Goal: Task Accomplishment & Management: Complete application form

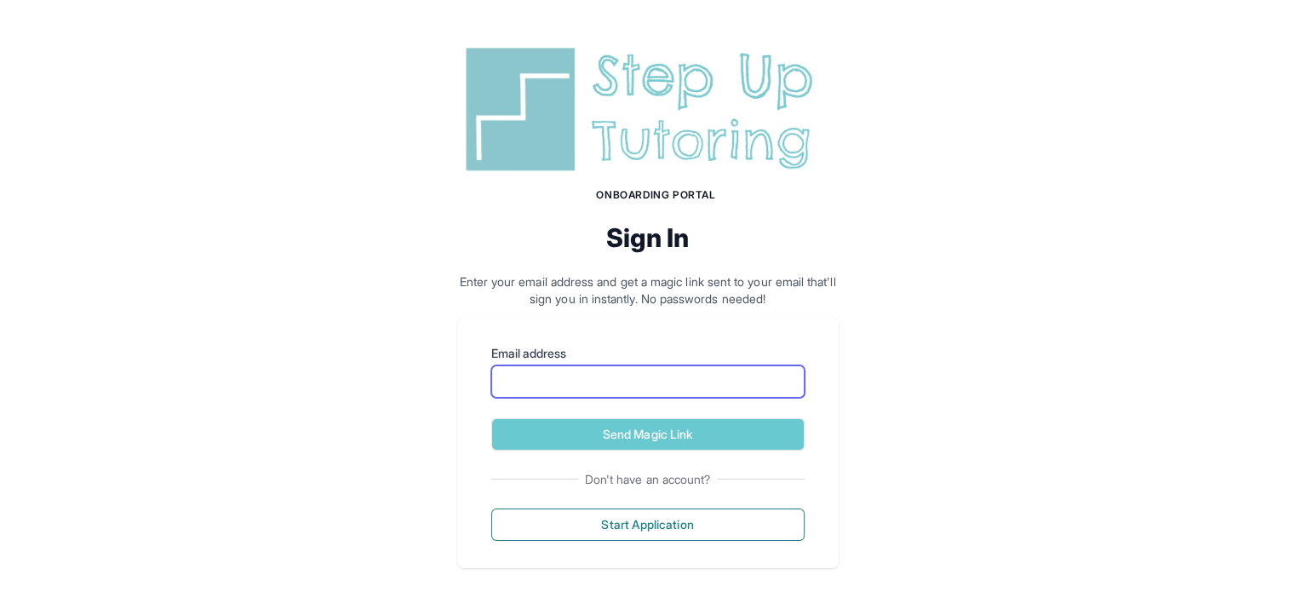
drag, startPoint x: 0, startPoint y: 0, endPoint x: 632, endPoint y: 369, distance: 731.7
click at [632, 369] on input "Email address" at bounding box center [647, 381] width 313 height 32
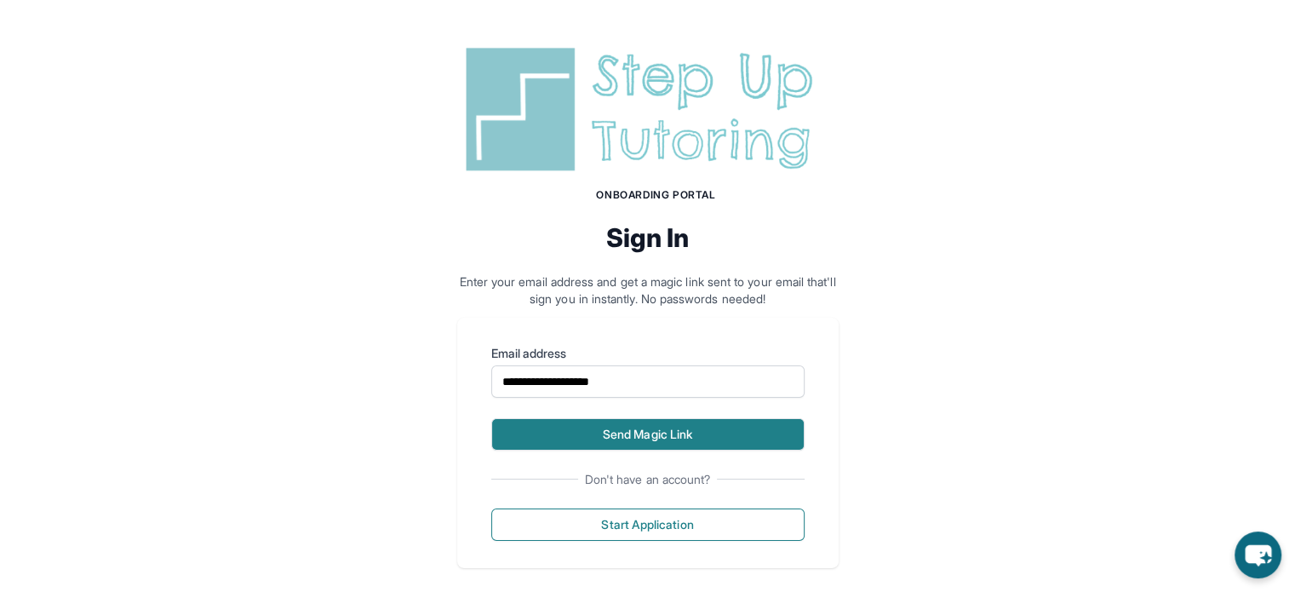
click at [658, 432] on button "Send Magic Link" at bounding box center [647, 434] width 313 height 32
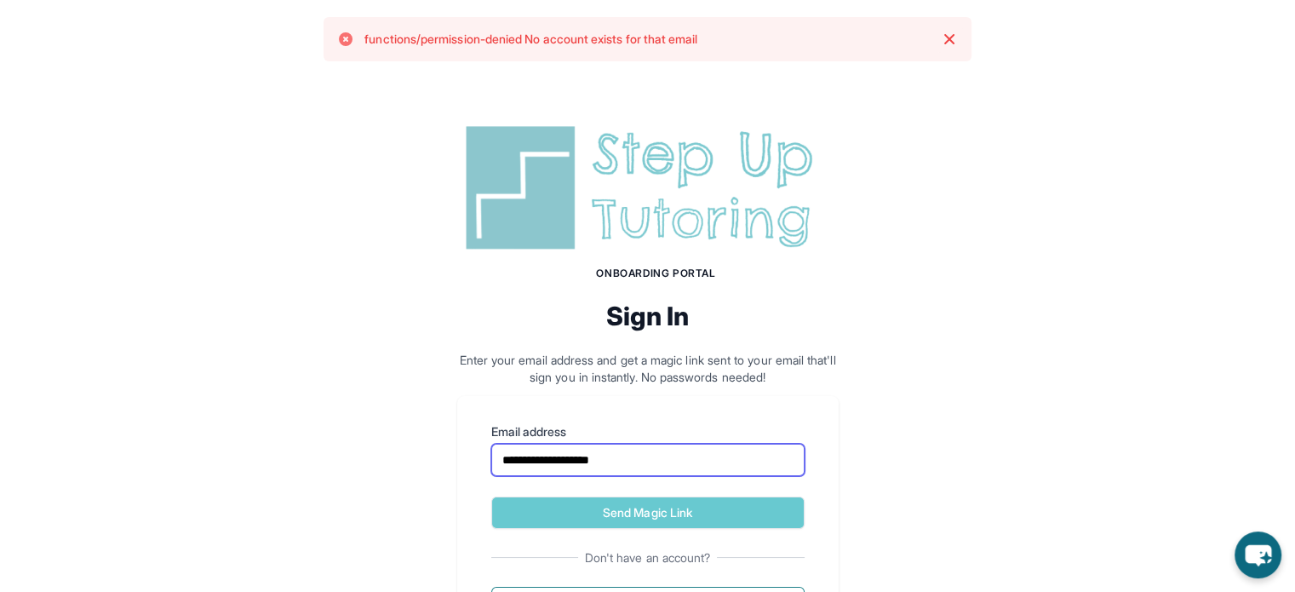
click at [672, 460] on input "**********" at bounding box center [647, 459] width 313 height 32
type input "**********"
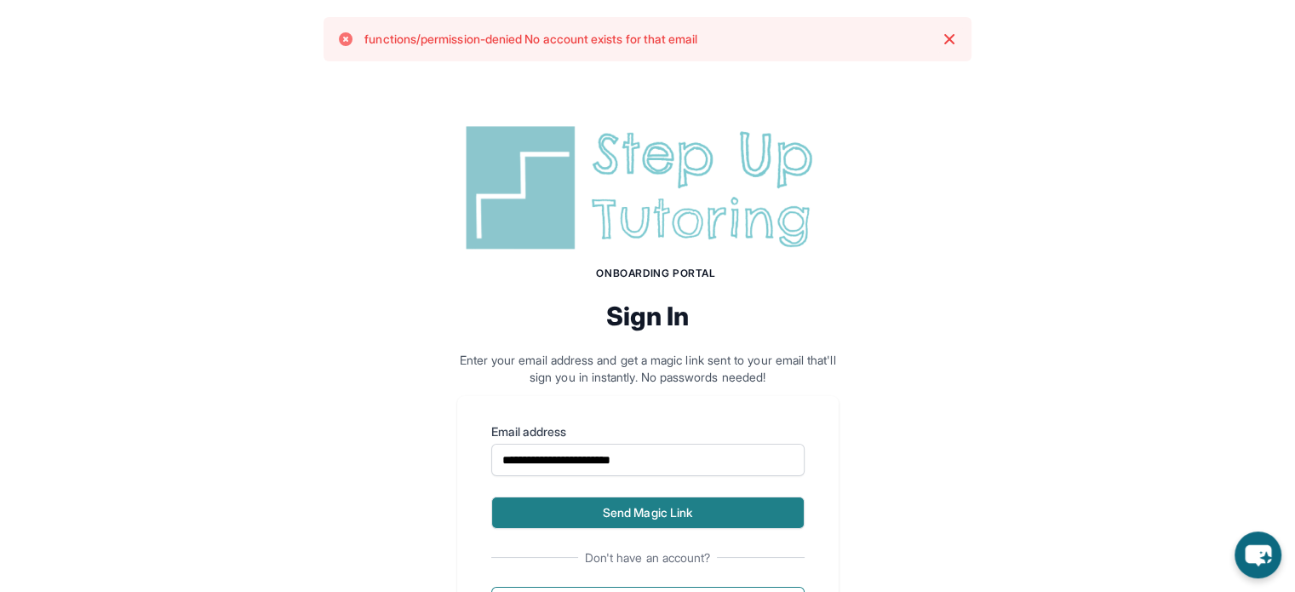
click at [630, 509] on button "Send Magic Link" at bounding box center [647, 512] width 313 height 32
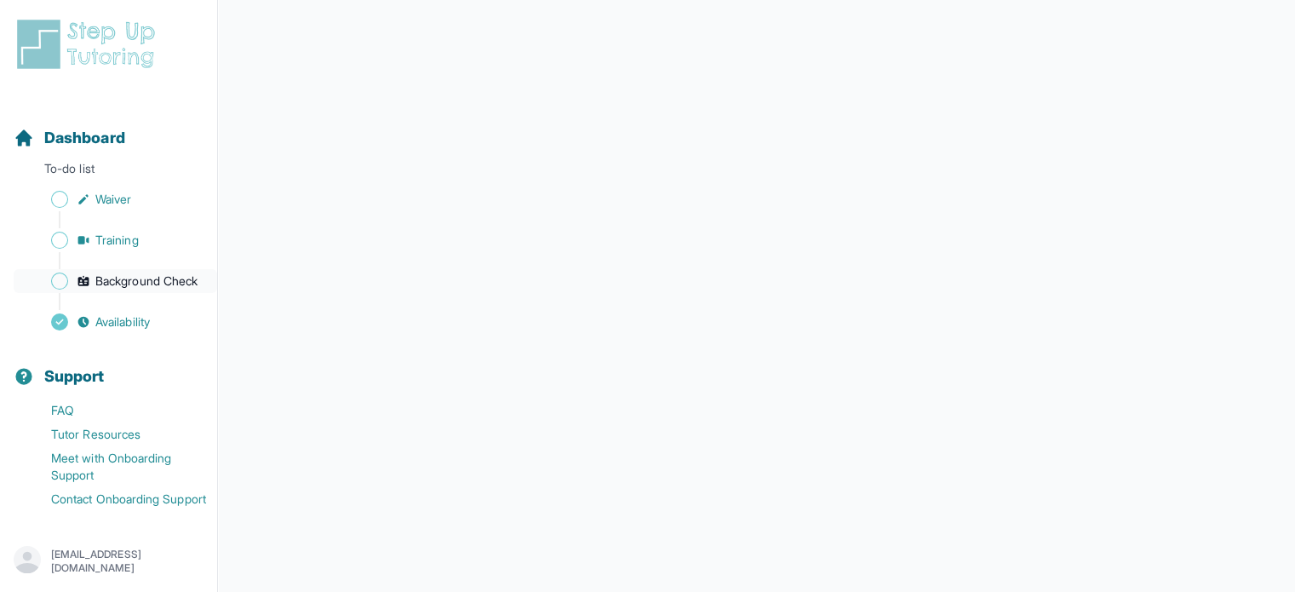
click at [106, 283] on span "Background Check" at bounding box center [146, 280] width 102 height 17
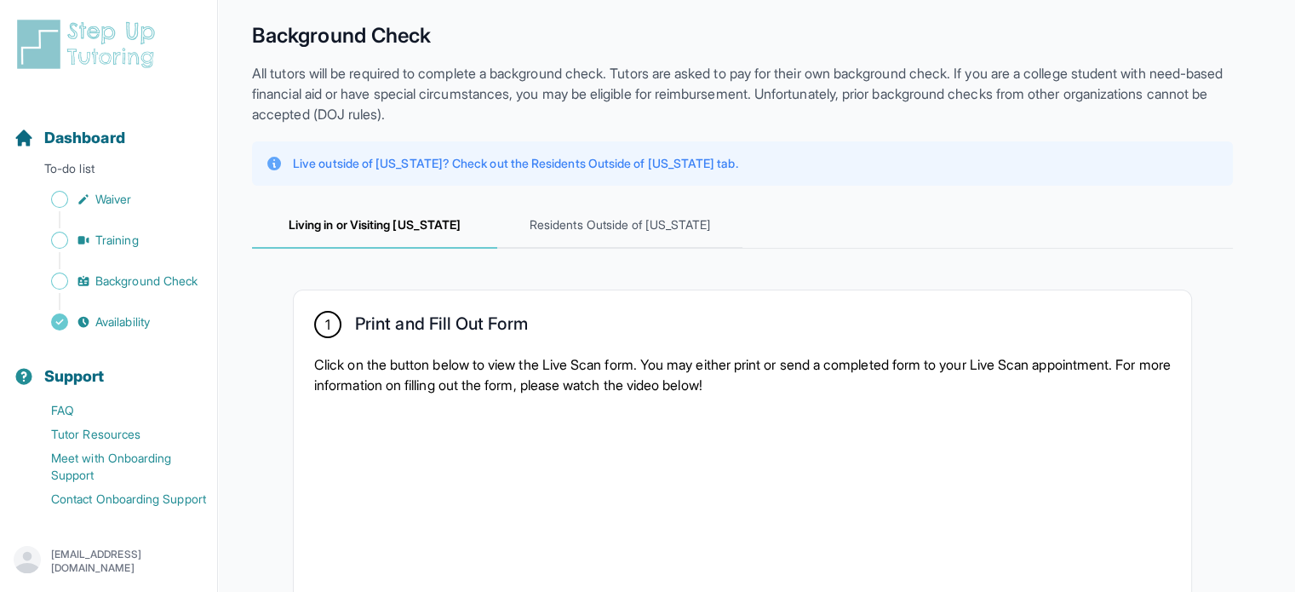
scroll to position [77, 0]
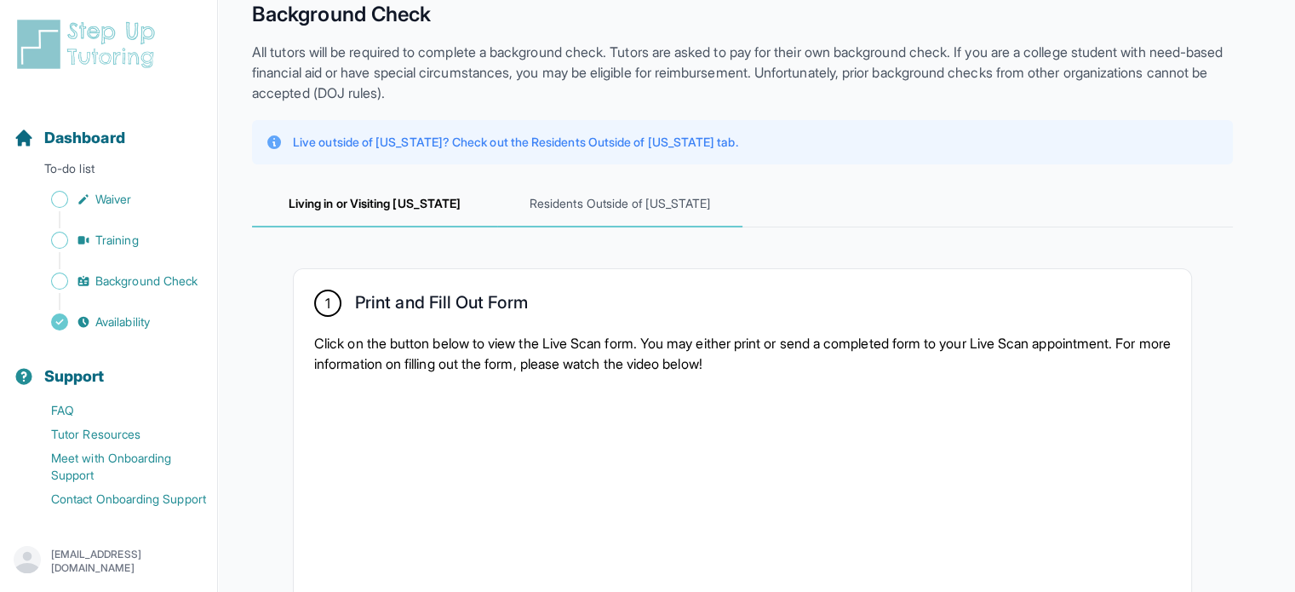
click at [618, 212] on span "Residents Outside of [US_STATE]" at bounding box center [619, 204] width 245 height 46
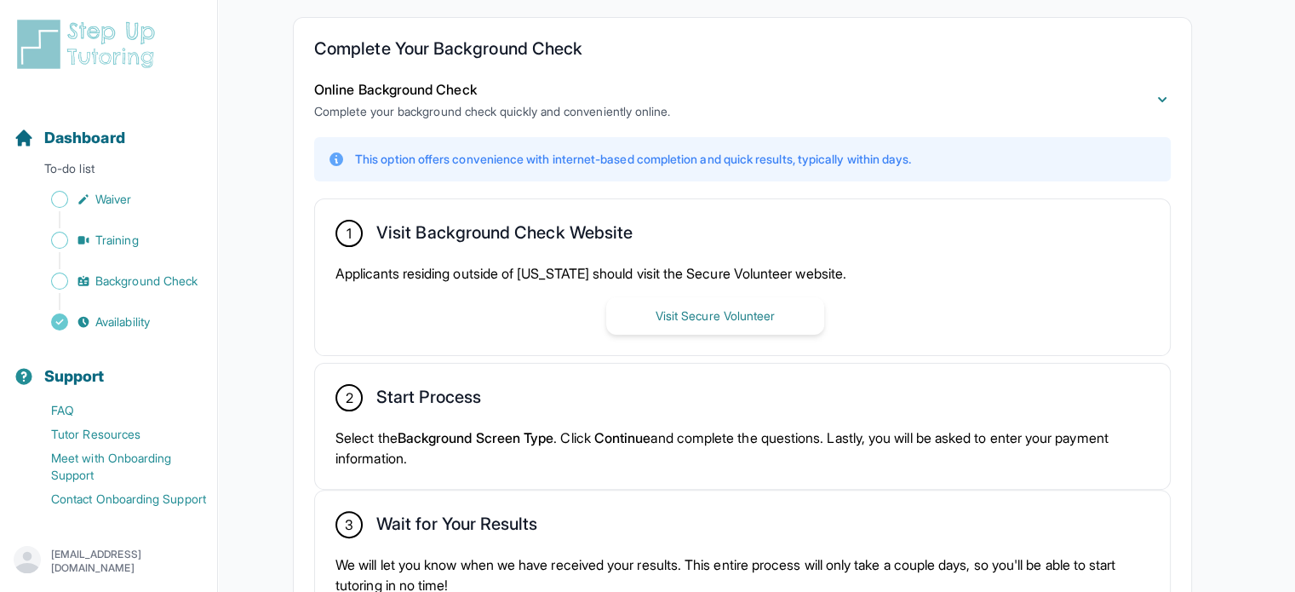
scroll to position [350, 0]
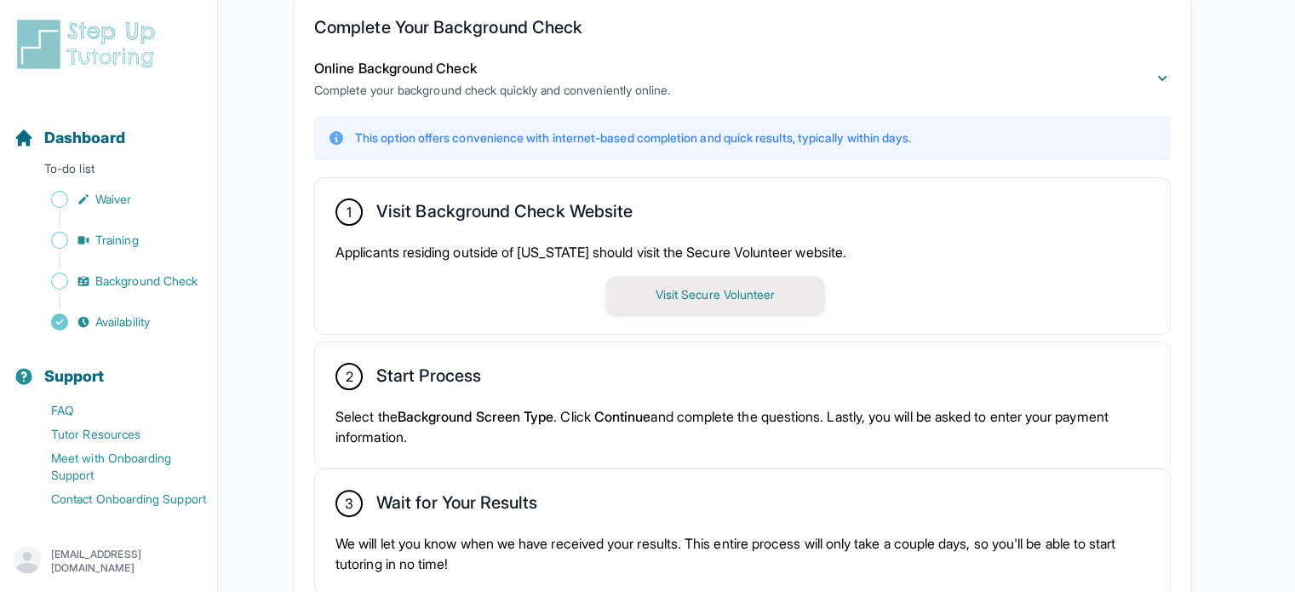
click at [671, 294] on button "Visit Secure Volunteer" at bounding box center [715, 294] width 218 height 37
